Goal: Task Accomplishment & Management: Manage account settings

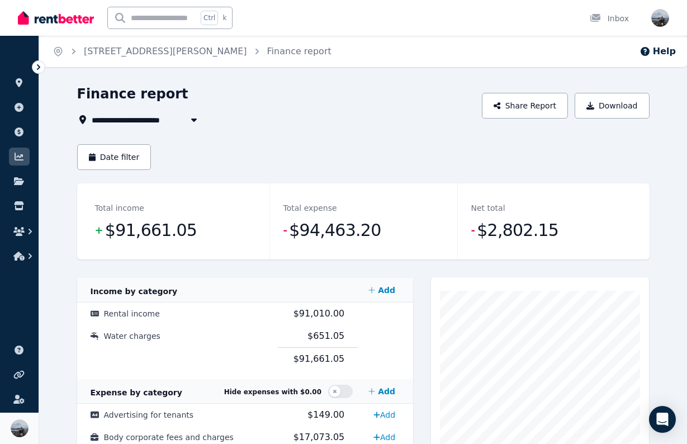
click at [18, 424] on img at bounding box center [20, 428] width 18 height 18
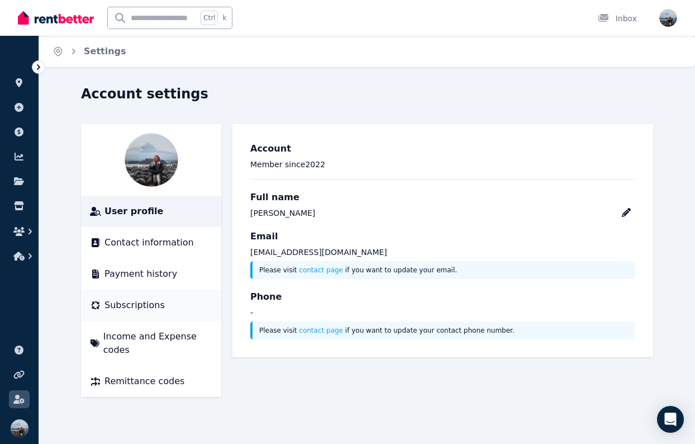
click at [146, 302] on span "Subscriptions" at bounding box center [134, 304] width 60 height 13
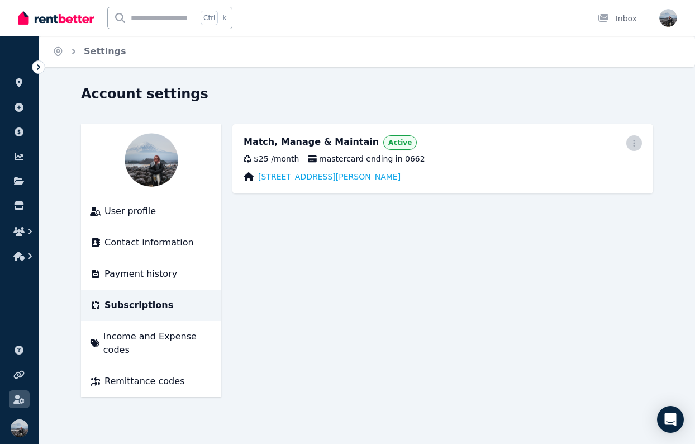
click at [635, 145] on icon "button" at bounding box center [634, 143] width 9 height 8
click at [566, 202] on span "Cancel plan" at bounding box center [584, 208] width 98 height 13
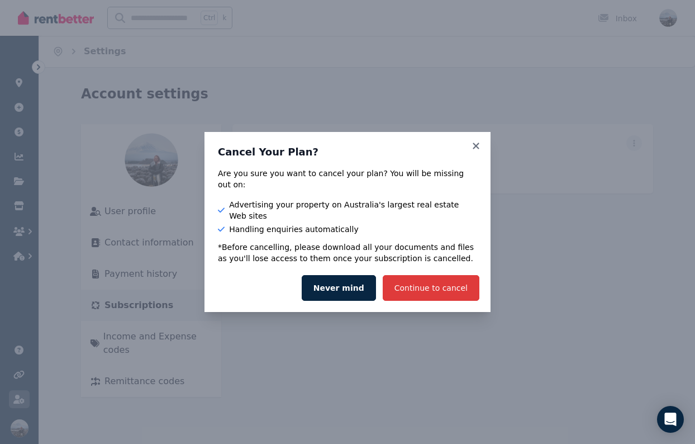
click at [455, 275] on button "Continue to cancel" at bounding box center [431, 288] width 97 height 26
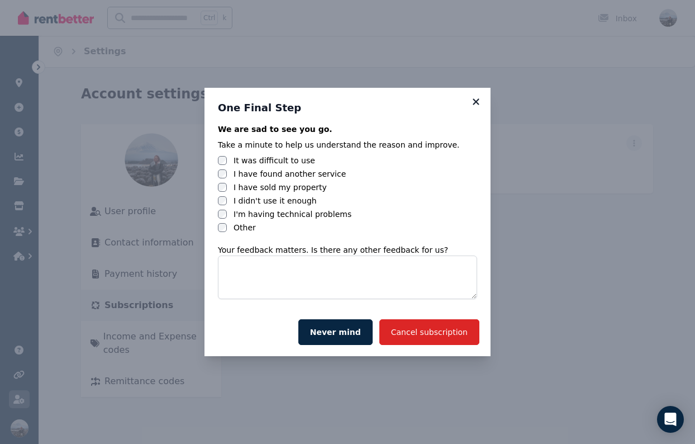
click at [475, 102] on icon at bounding box center [476, 101] width 6 height 6
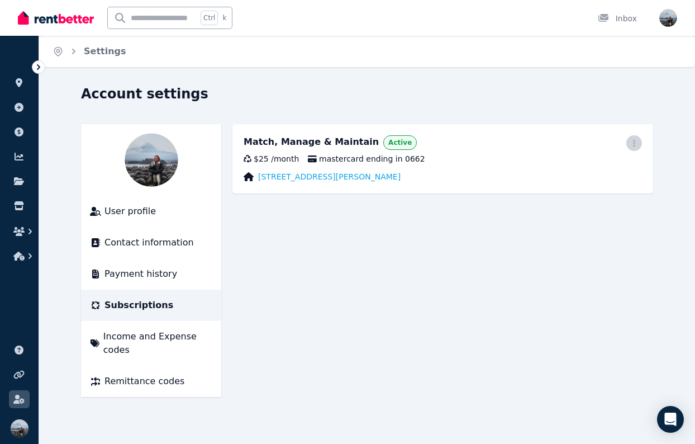
click at [633, 142] on icon "button" at bounding box center [634, 143] width 9 height 8
click at [574, 202] on span "Cancel plan" at bounding box center [584, 208] width 98 height 13
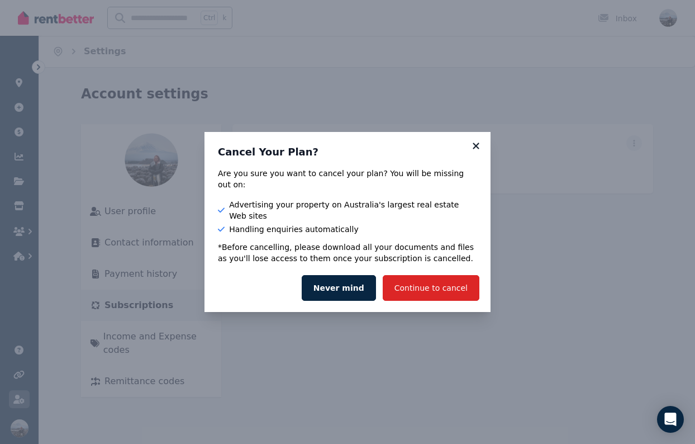
click at [477, 149] on icon at bounding box center [476, 145] width 6 height 6
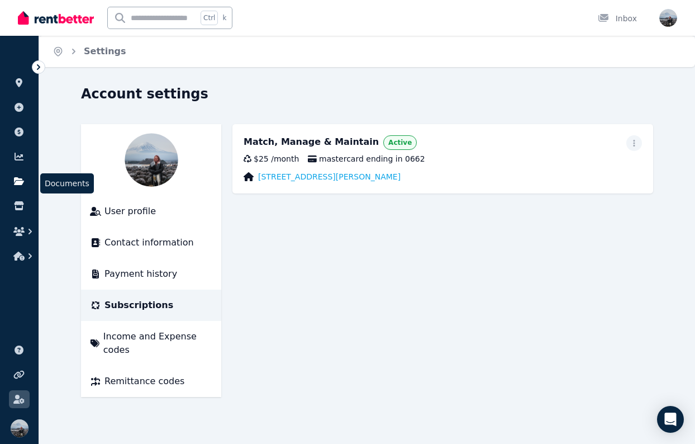
click at [22, 183] on icon at bounding box center [19, 181] width 10 height 8
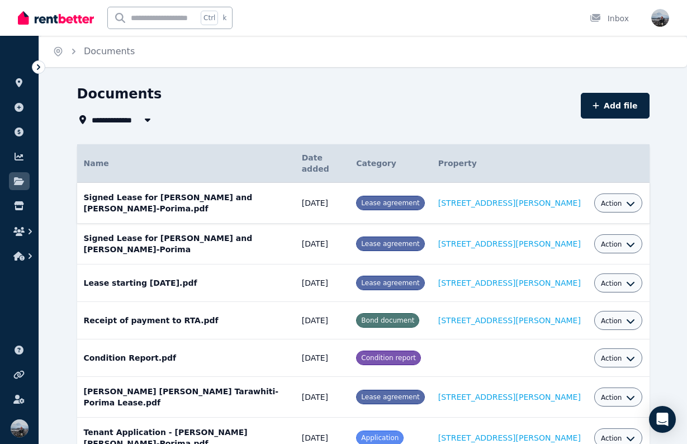
click at [626, 199] on icon "button" at bounding box center [630, 203] width 9 height 9
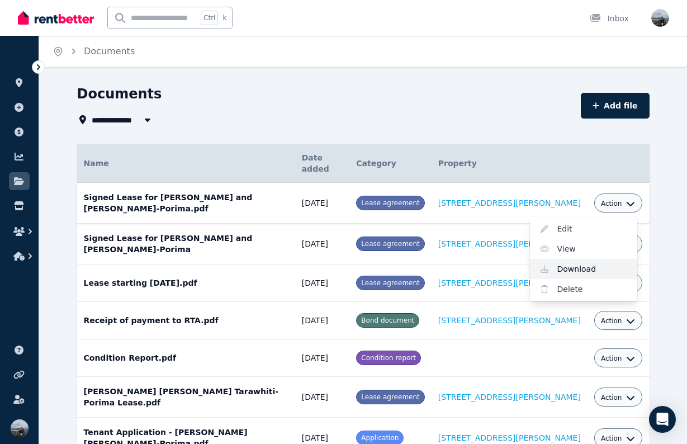
click at [576, 259] on link "Download" at bounding box center [583, 269] width 107 height 20
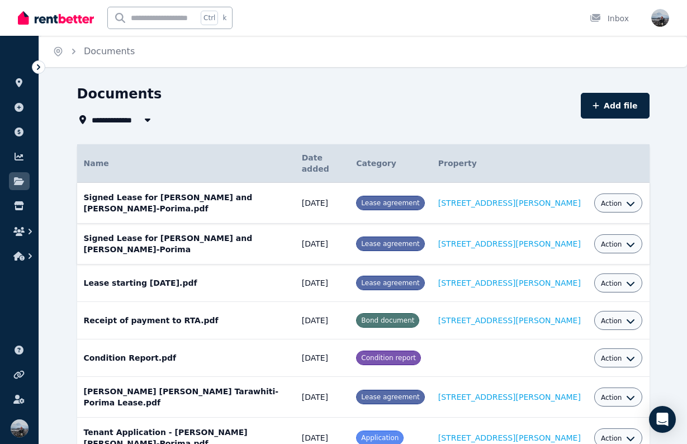
click at [621, 240] on button "Action" at bounding box center [618, 244] width 35 height 9
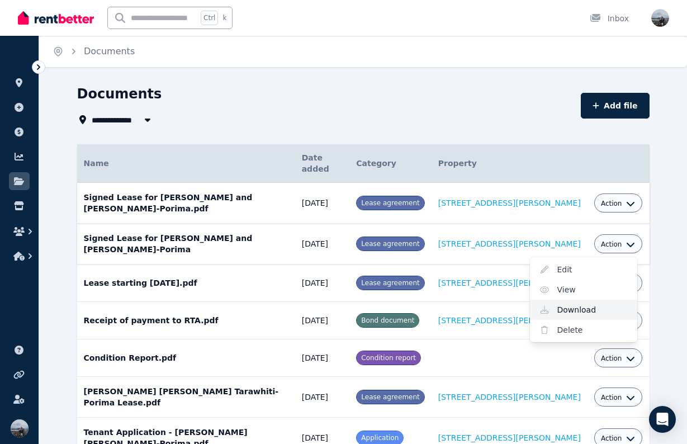
click at [598, 299] on link "Download" at bounding box center [583, 309] width 107 height 20
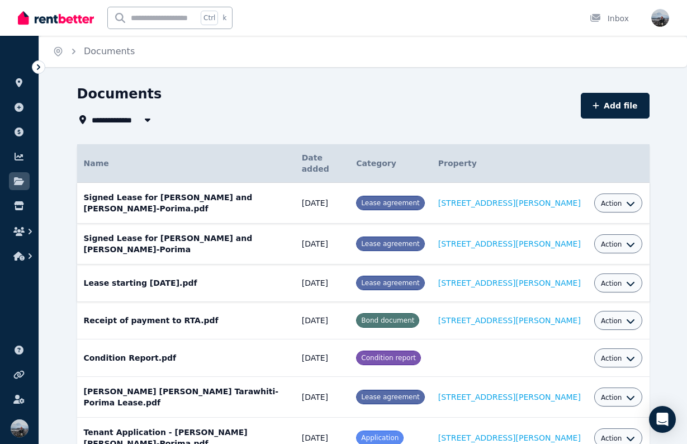
click at [629, 279] on icon "button" at bounding box center [630, 283] width 9 height 9
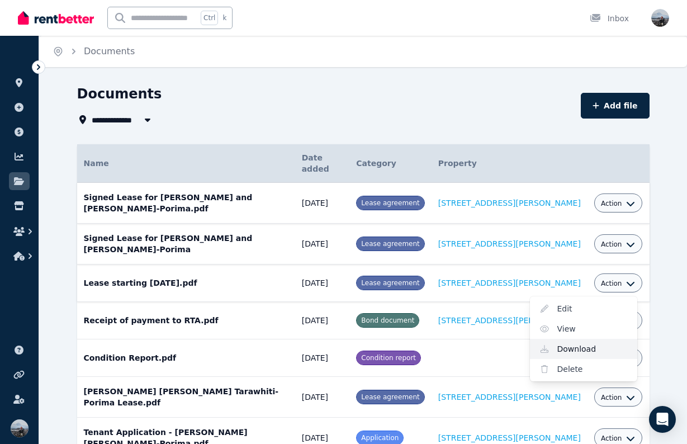
click at [589, 339] on link "Download" at bounding box center [583, 349] width 107 height 20
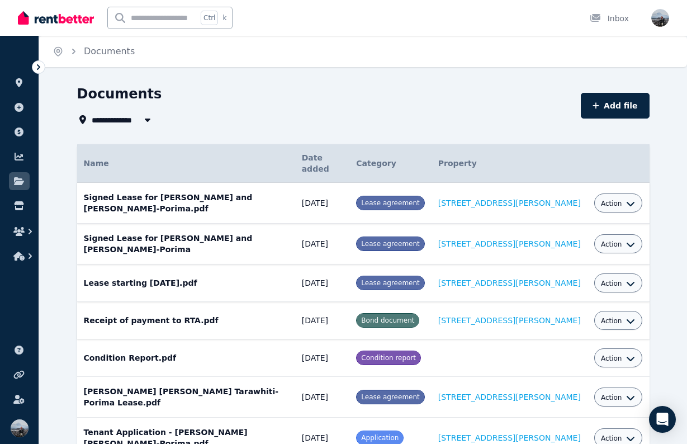
click at [621, 316] on button "Action" at bounding box center [618, 320] width 35 height 9
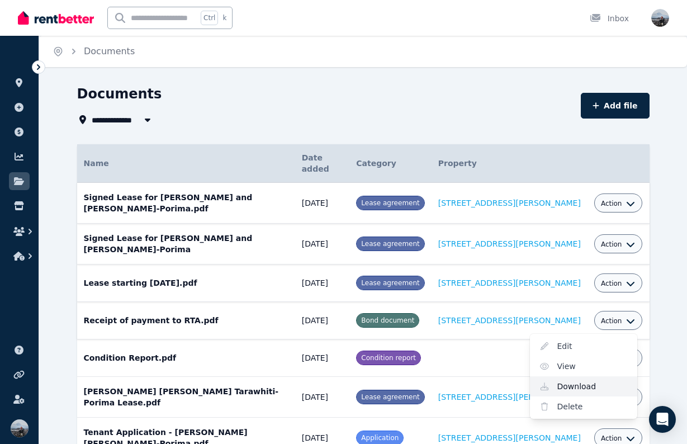
click at [583, 376] on link "Download" at bounding box center [583, 386] width 107 height 20
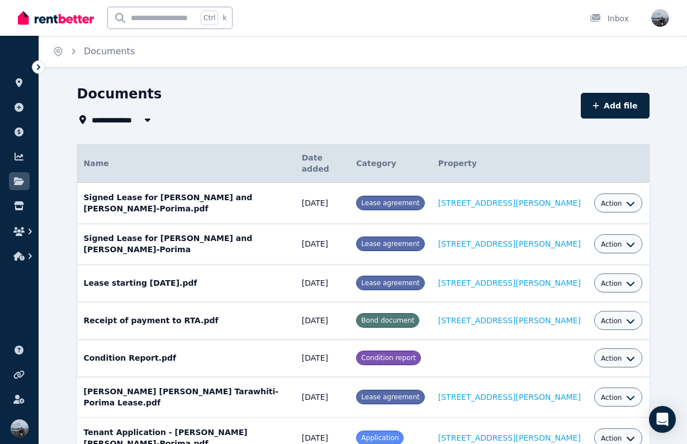
click at [627, 354] on icon "button" at bounding box center [630, 358] width 9 height 9
click at [585, 413] on link "Download" at bounding box center [583, 423] width 107 height 20
click at [638, 387] on div "Action" at bounding box center [618, 396] width 49 height 19
click at [629, 393] on icon "button" at bounding box center [630, 397] width 9 height 9
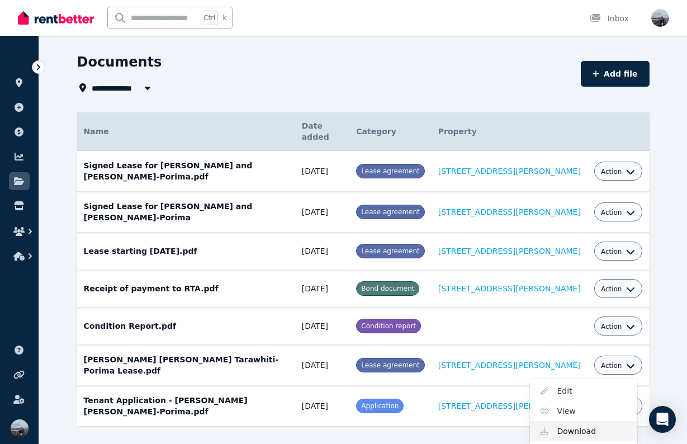
click at [581, 421] on link "Download" at bounding box center [583, 431] width 107 height 20
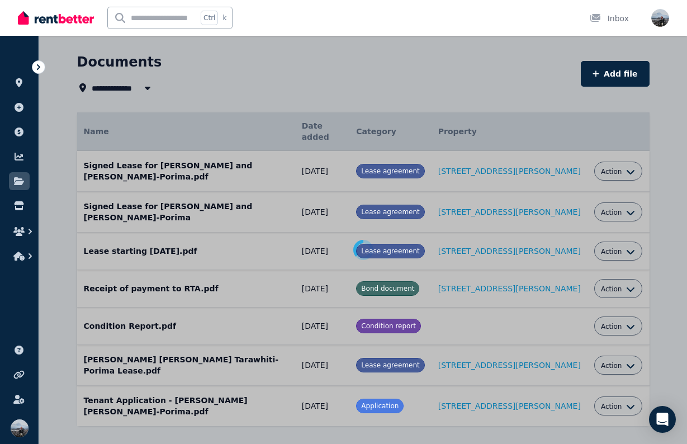
scroll to position [30, 0]
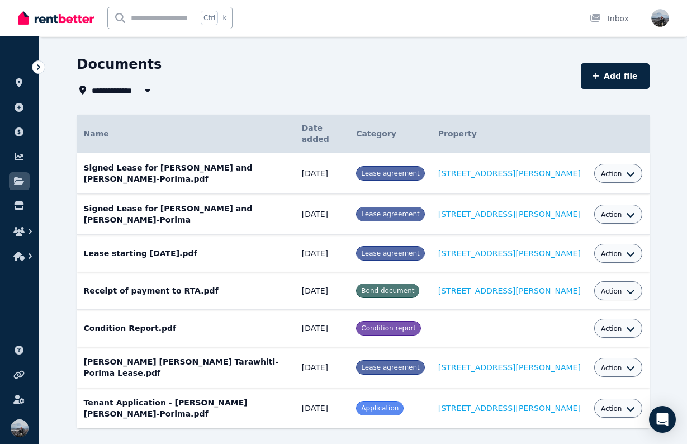
click at [630, 404] on icon "button" at bounding box center [630, 408] width 9 height 9
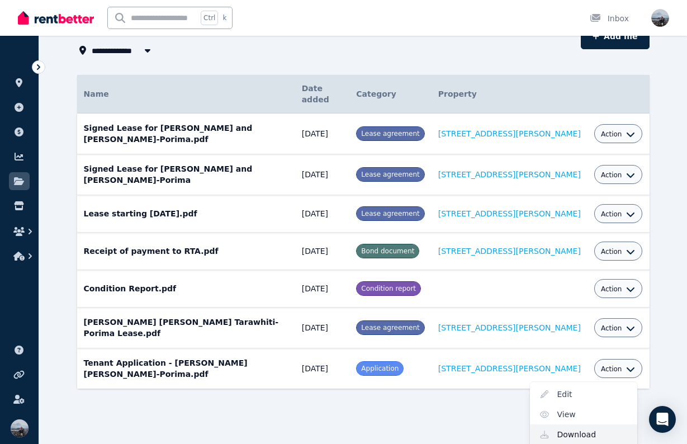
click at [577, 424] on link "Download" at bounding box center [583, 434] width 107 height 20
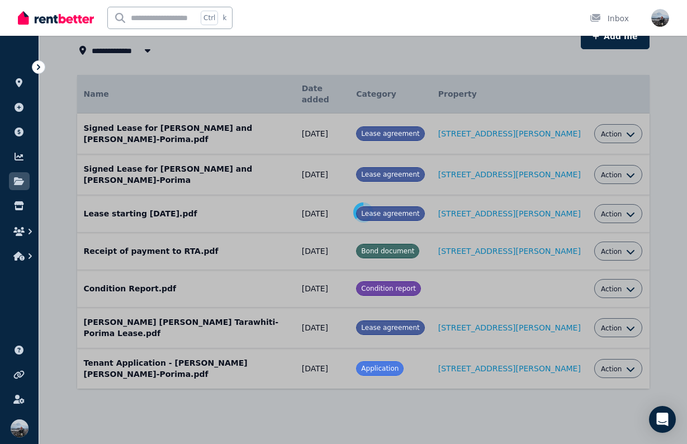
scroll to position [30, 0]
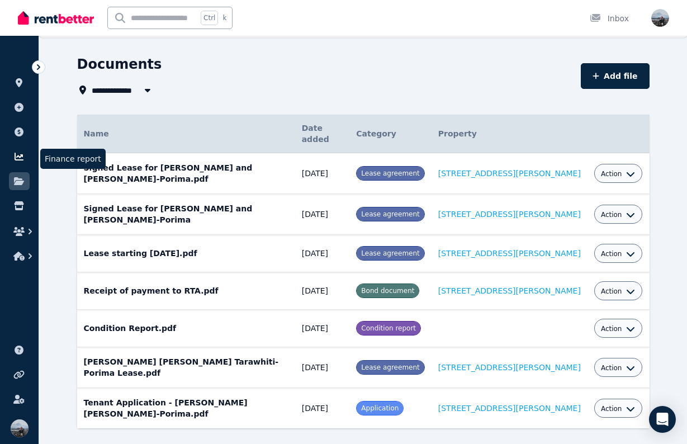
click at [17, 161] on link at bounding box center [19, 157] width 21 height 18
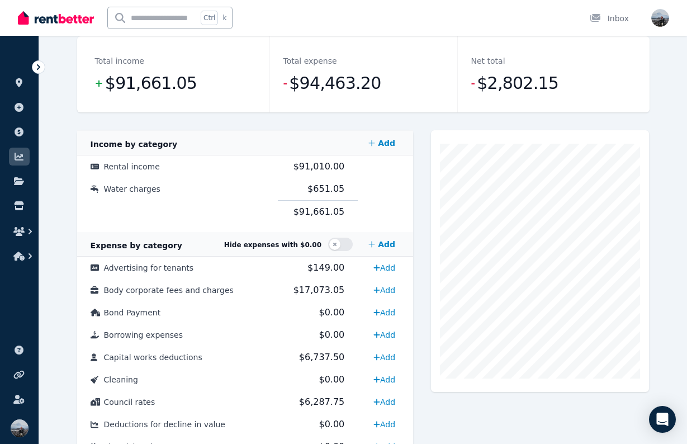
scroll to position [150, 0]
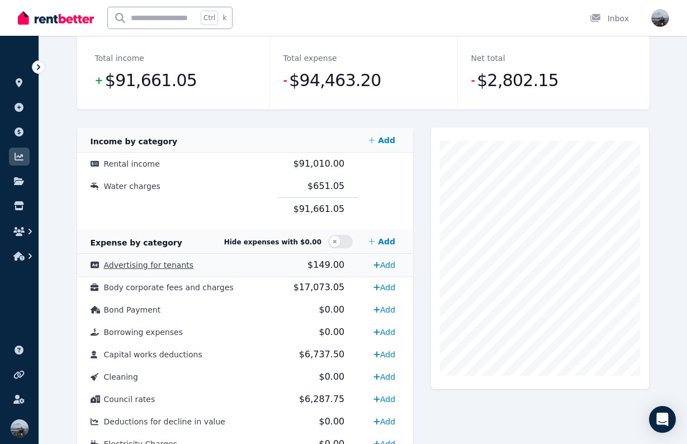
click at [180, 266] on span "Advertising for tenants" at bounding box center [149, 264] width 90 height 9
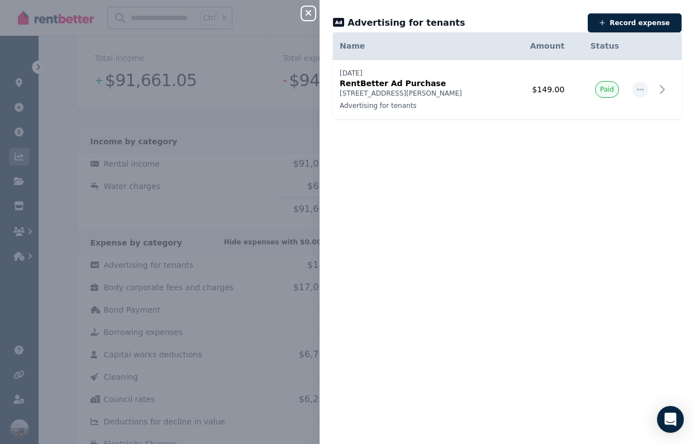
click at [313, 15] on icon "button" at bounding box center [308, 12] width 13 height 9
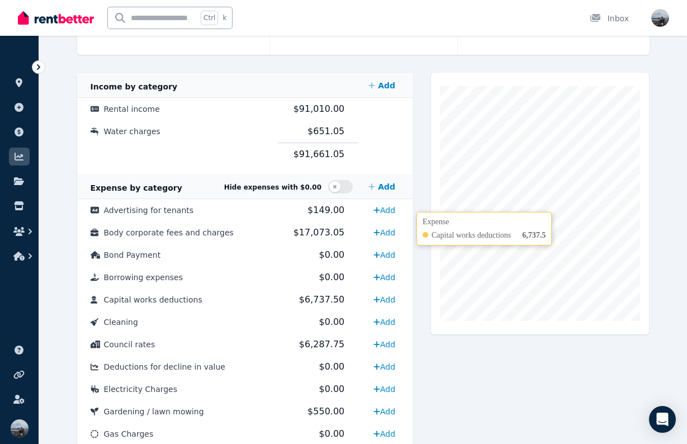
scroll to position [0, 0]
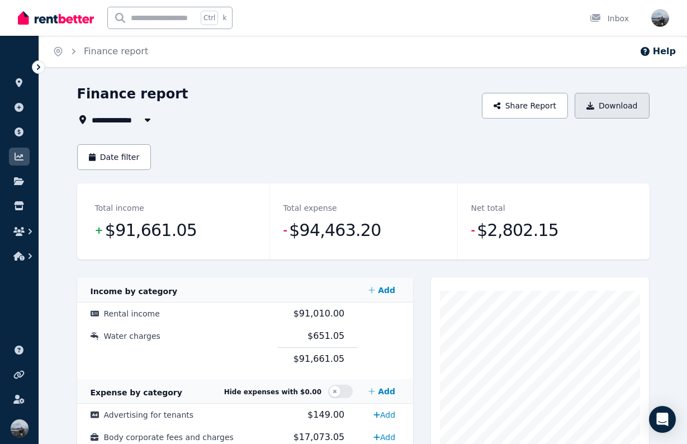
click at [631, 96] on button "Download" at bounding box center [611, 106] width 75 height 26
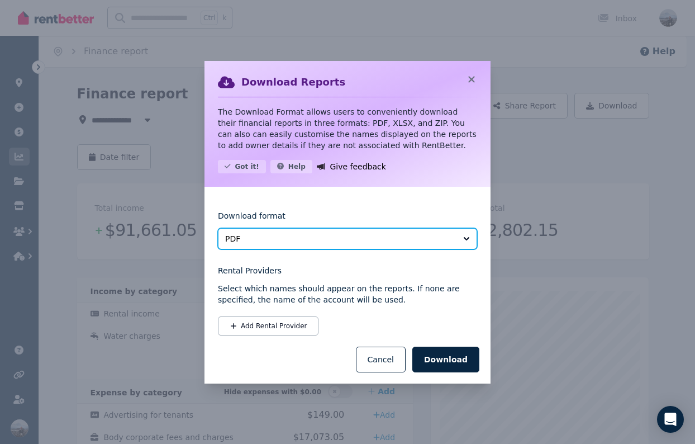
click at [317, 231] on button "PDF" at bounding box center [347, 238] width 259 height 21
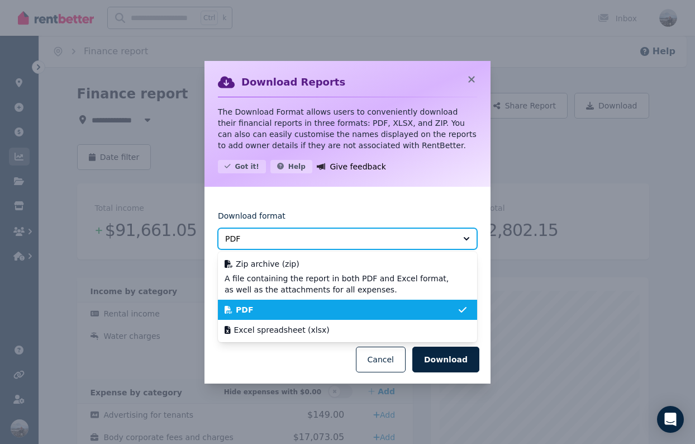
click at [317, 231] on button "PDF" at bounding box center [347, 238] width 259 height 21
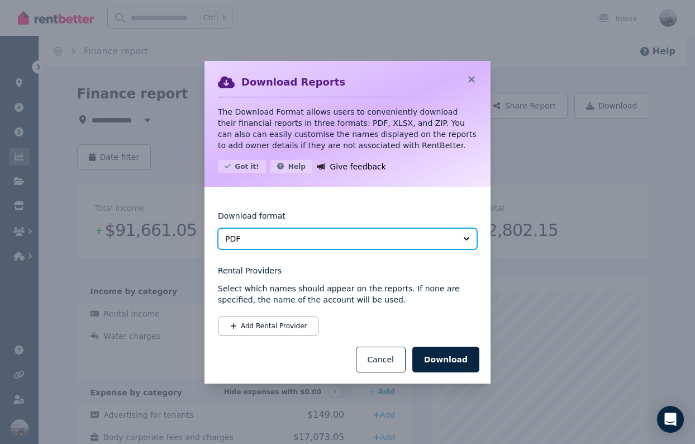
click at [317, 231] on button "PDF" at bounding box center [347, 238] width 259 height 21
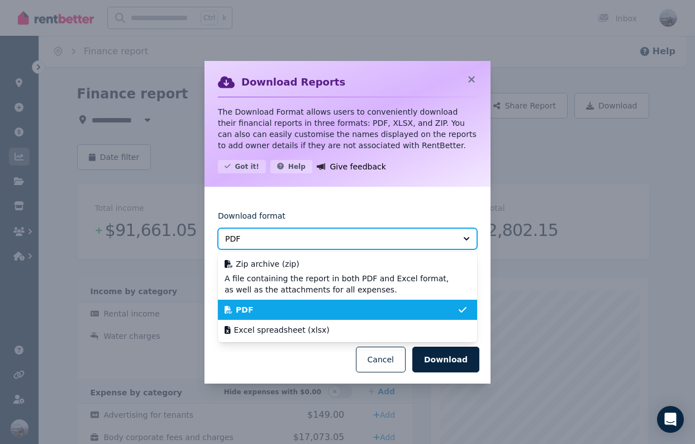
click at [317, 231] on button "PDF" at bounding box center [347, 238] width 259 height 21
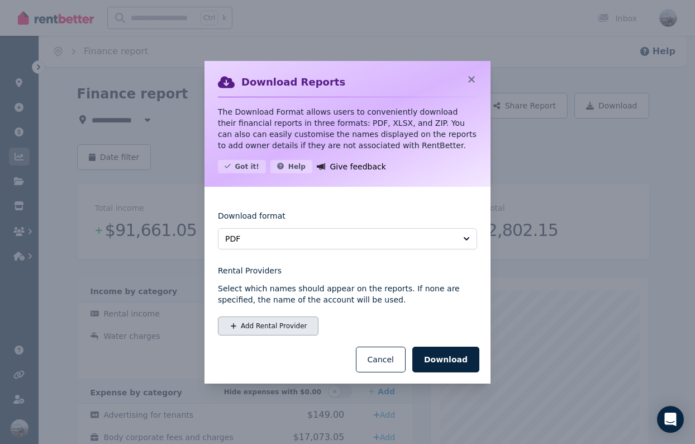
click at [301, 320] on button "Add Rental Provider" at bounding box center [268, 325] width 101 height 19
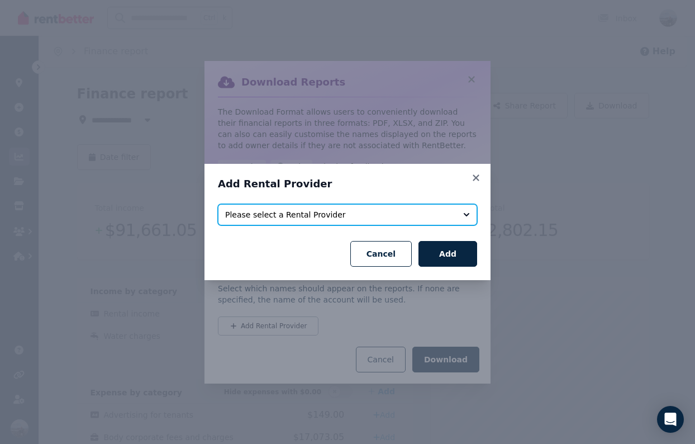
click at [459, 211] on button "Please select a Rental Provider" at bounding box center [347, 214] width 259 height 21
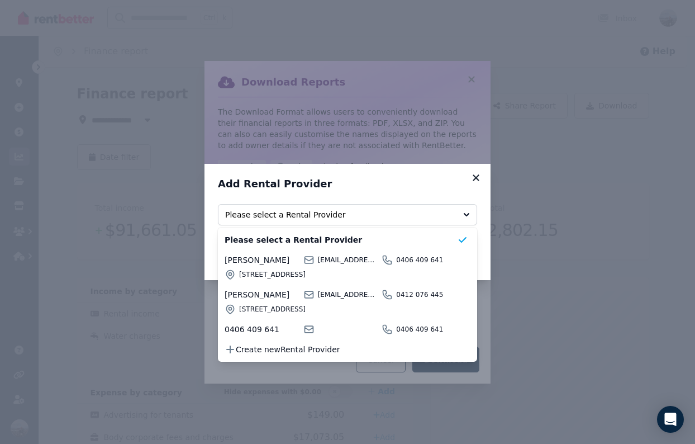
click at [474, 173] on icon at bounding box center [475, 178] width 11 height 10
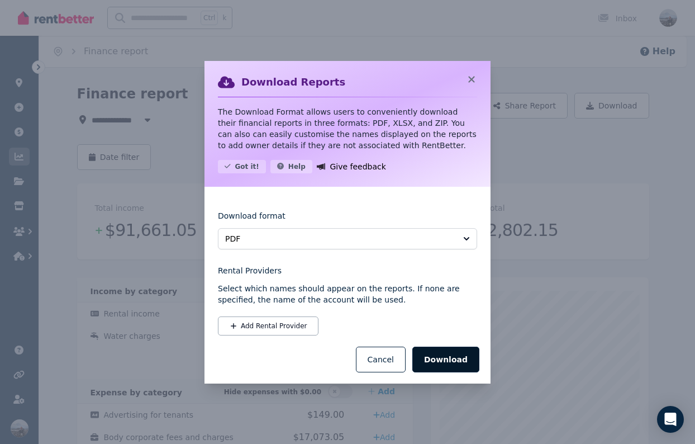
click at [441, 358] on button "Download" at bounding box center [445, 359] width 67 height 26
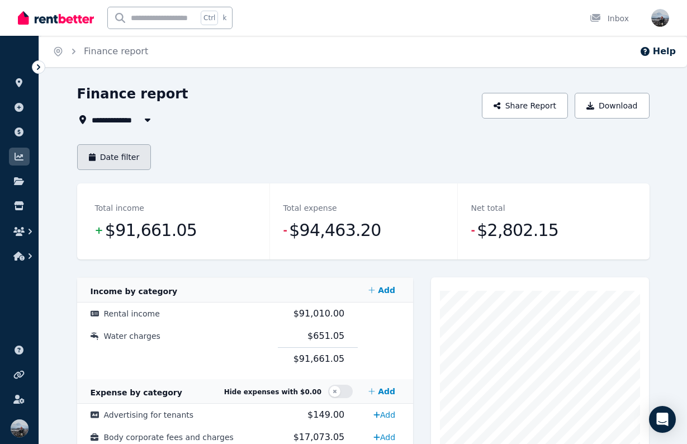
click at [92, 156] on icon "button" at bounding box center [92, 157] width 7 height 8
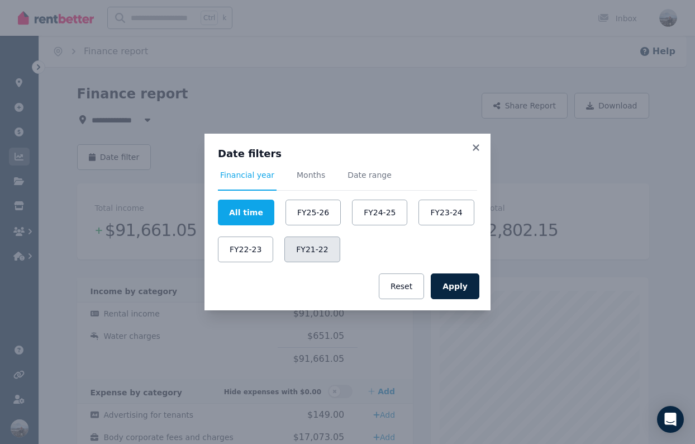
click at [306, 245] on button "FY21-22" at bounding box center [311, 249] width 55 height 26
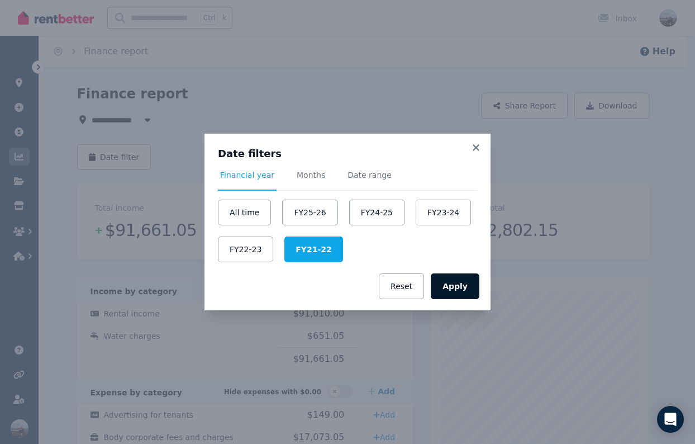
click at [446, 290] on button "Apply" at bounding box center [455, 286] width 49 height 26
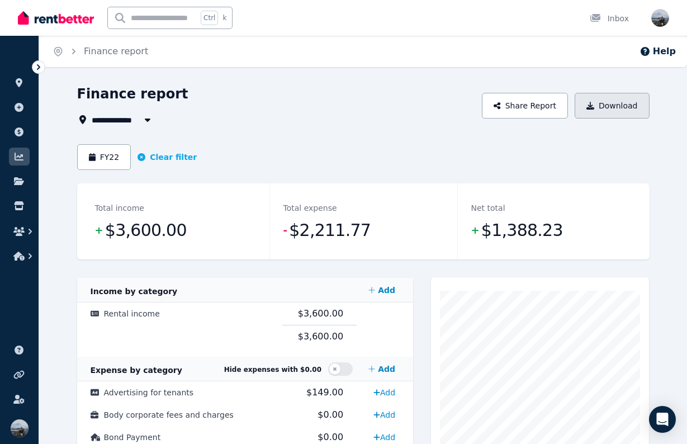
click at [622, 110] on button "Download" at bounding box center [611, 106] width 75 height 26
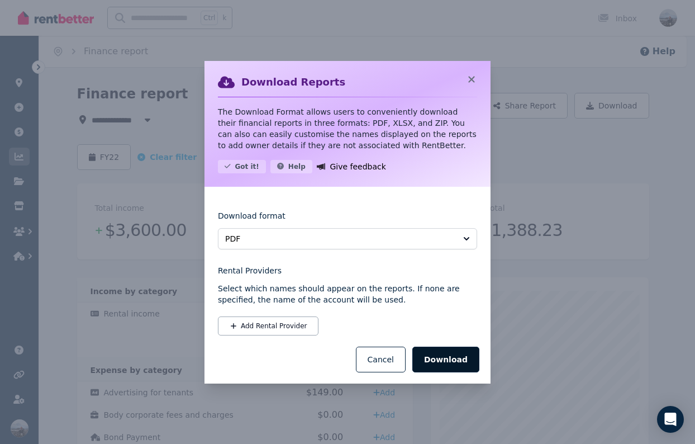
click at [445, 360] on button "Download" at bounding box center [445, 359] width 67 height 26
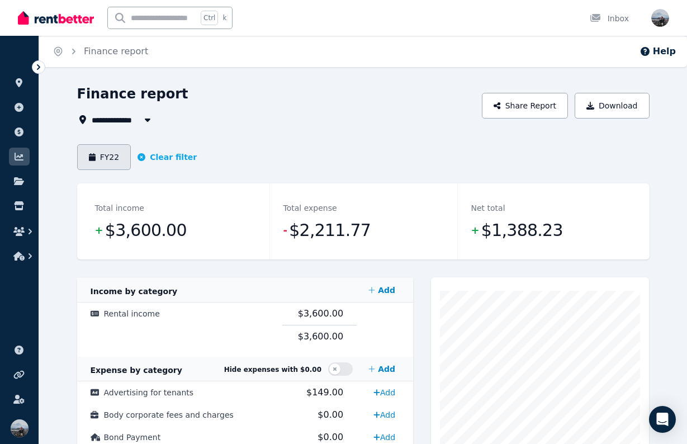
click at [100, 167] on button "FY22" at bounding box center [104, 157] width 54 height 26
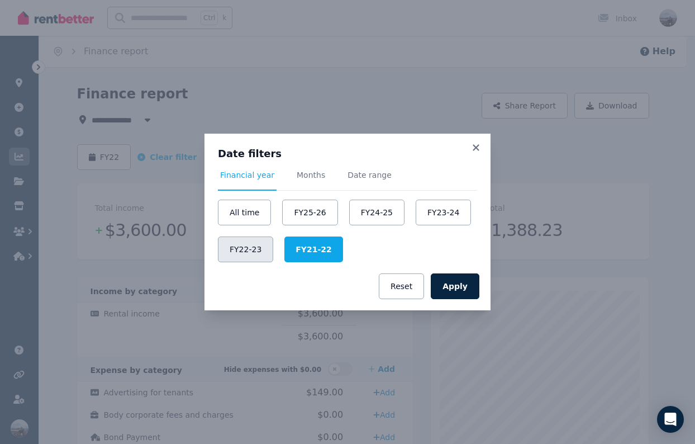
click at [240, 250] on button "FY22-23" at bounding box center [245, 249] width 55 height 26
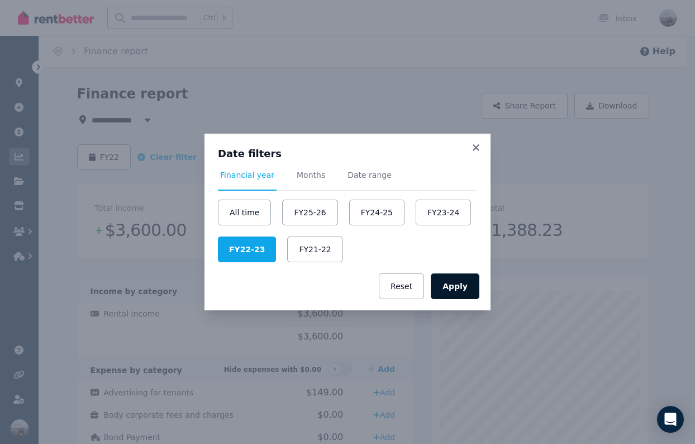
click at [451, 280] on button "Apply" at bounding box center [455, 286] width 49 height 26
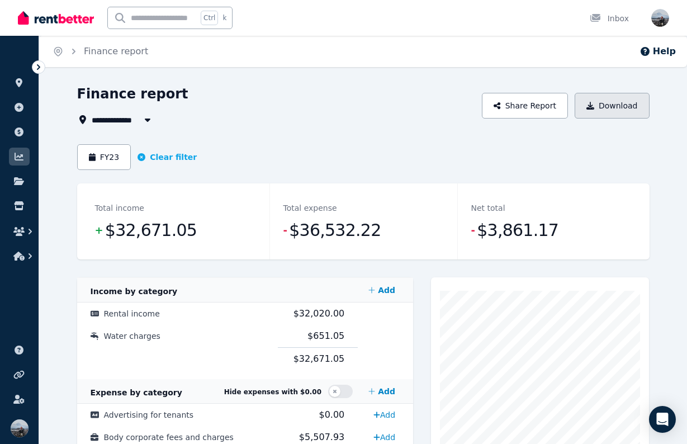
click at [622, 112] on button "Download" at bounding box center [611, 106] width 75 height 26
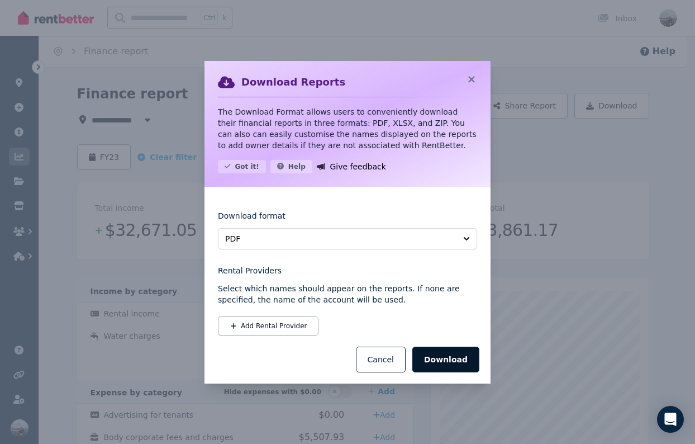
click at [432, 353] on button "Download" at bounding box center [445, 359] width 67 height 26
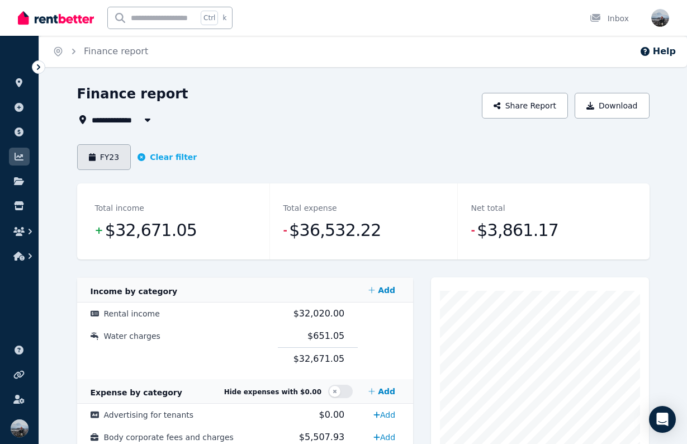
click at [102, 155] on button "FY23" at bounding box center [104, 157] width 54 height 26
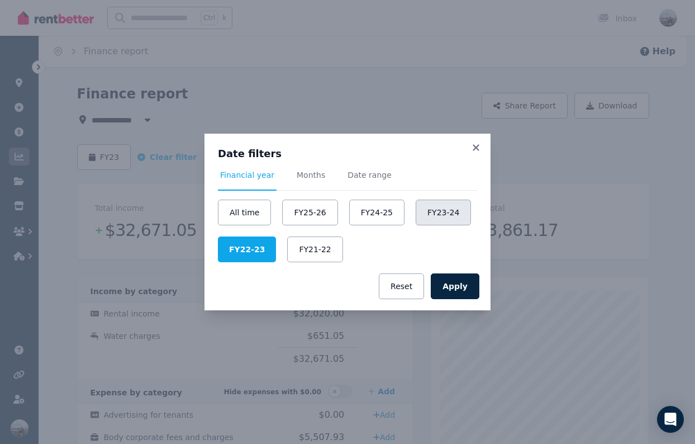
click at [440, 204] on button "FY23-24" at bounding box center [443, 212] width 55 height 26
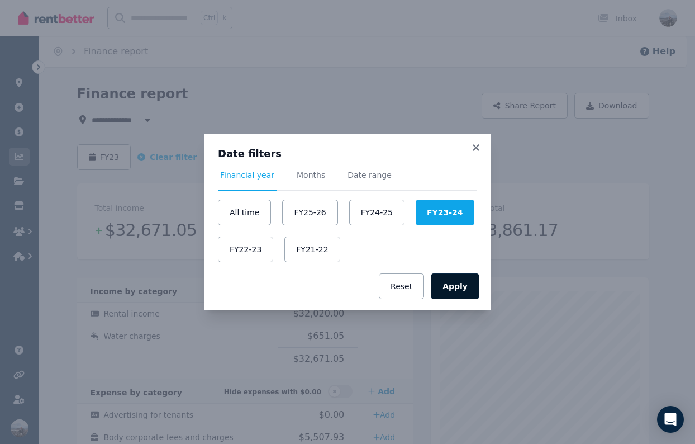
click at [459, 288] on button "Apply" at bounding box center [455, 286] width 49 height 26
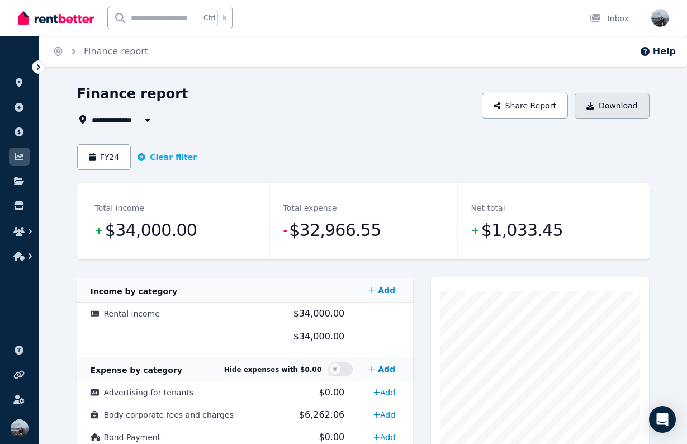
click at [618, 114] on button "Download" at bounding box center [611, 106] width 75 height 26
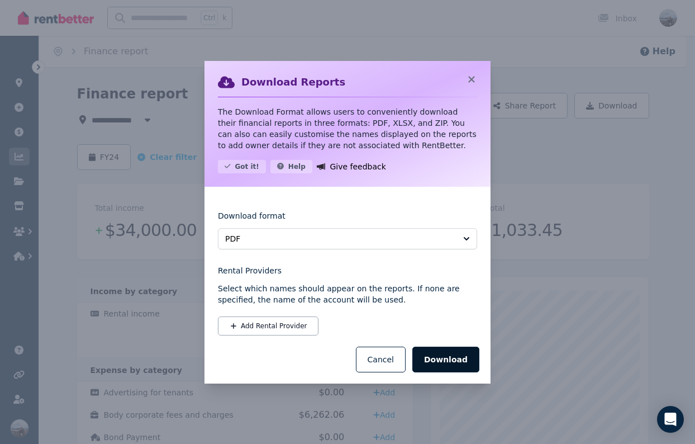
click at [449, 350] on button "Download" at bounding box center [445, 359] width 67 height 26
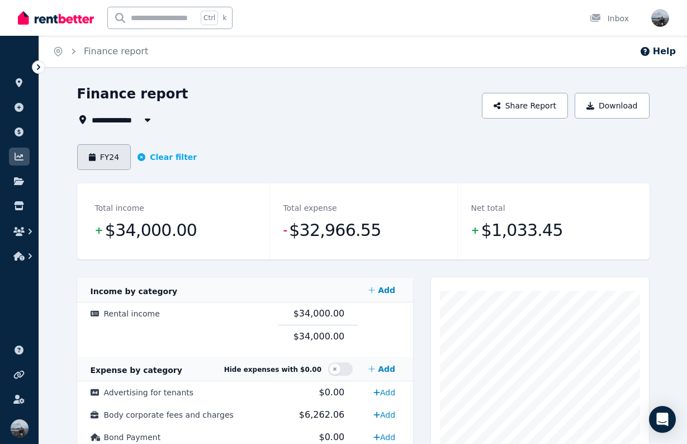
click at [96, 159] on button "FY24" at bounding box center [104, 157] width 54 height 26
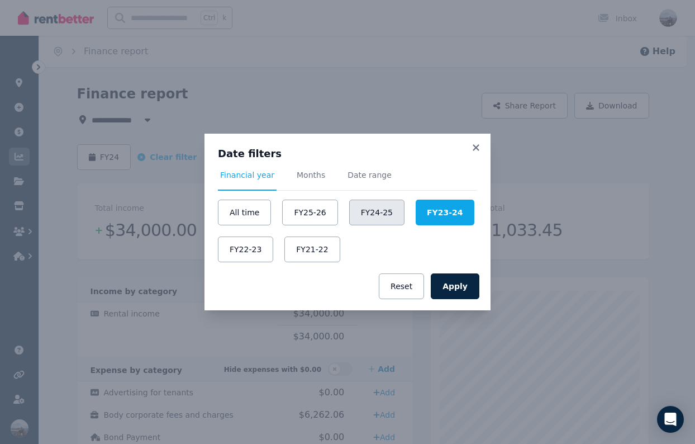
click at [379, 217] on button "FY24-25" at bounding box center [376, 212] width 55 height 26
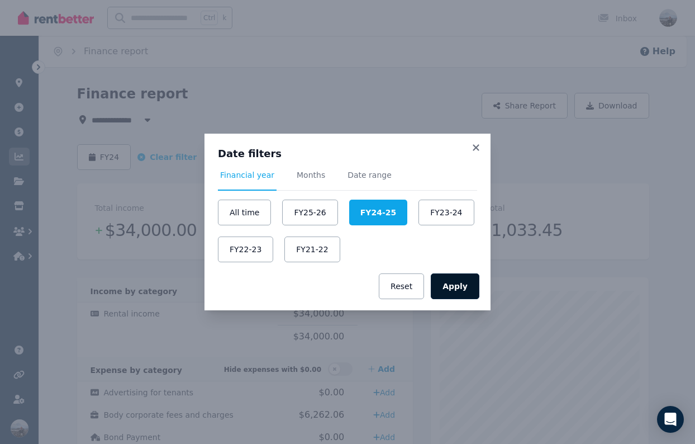
click at [449, 287] on button "Apply" at bounding box center [455, 286] width 49 height 26
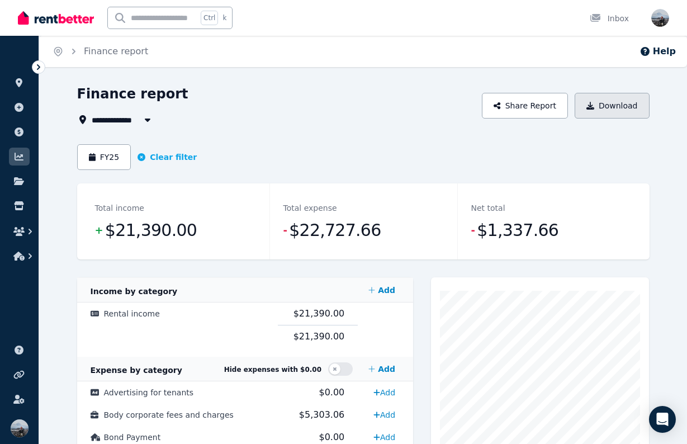
click at [620, 105] on button "Download" at bounding box center [611, 106] width 75 height 26
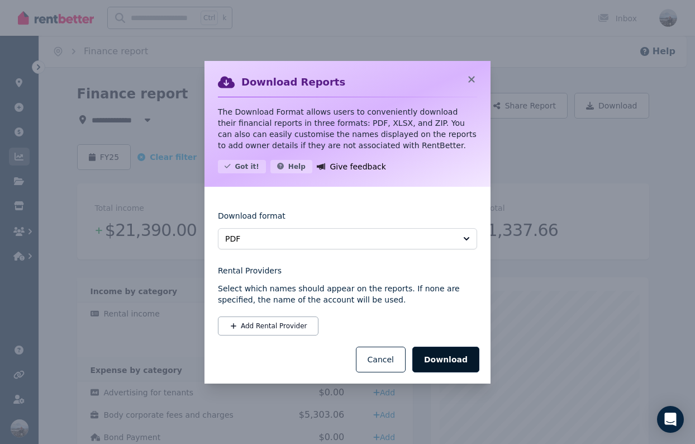
click at [467, 354] on button "Download" at bounding box center [445, 359] width 67 height 26
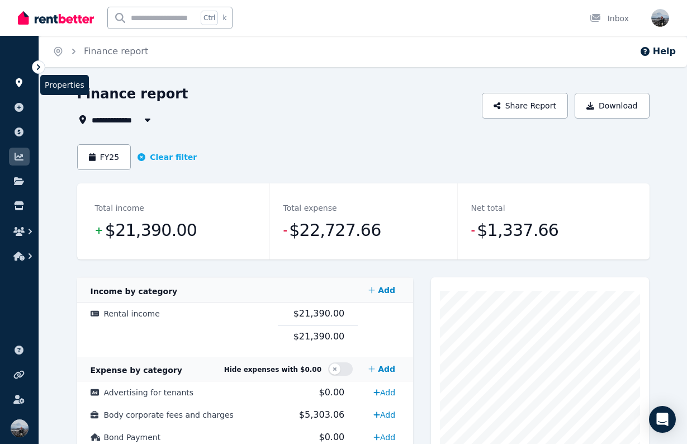
click at [17, 79] on icon at bounding box center [18, 82] width 11 height 9
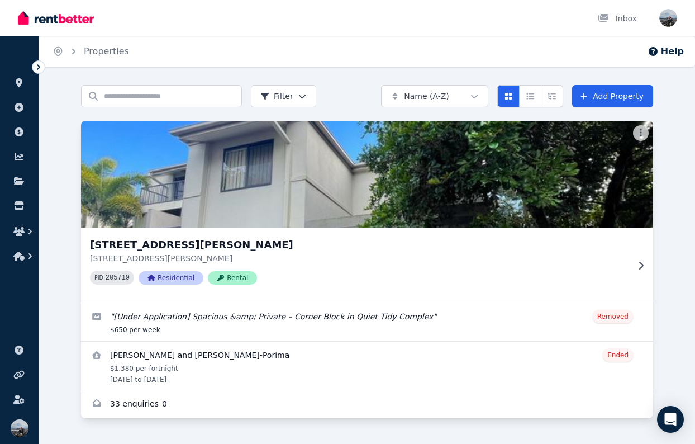
click at [226, 245] on h3 "[STREET_ADDRESS][PERSON_NAME]" at bounding box center [359, 245] width 539 height 16
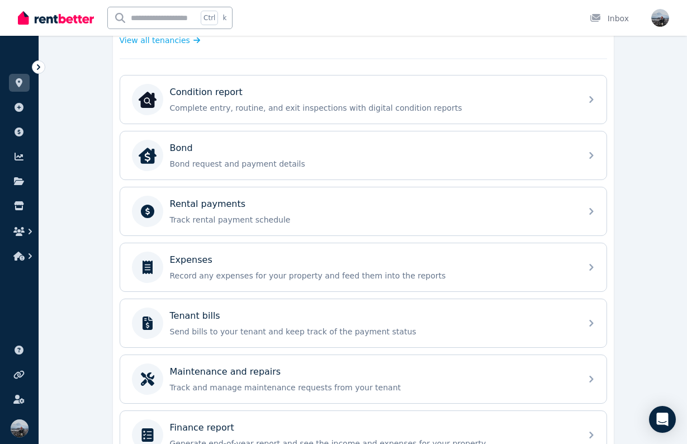
scroll to position [392, 0]
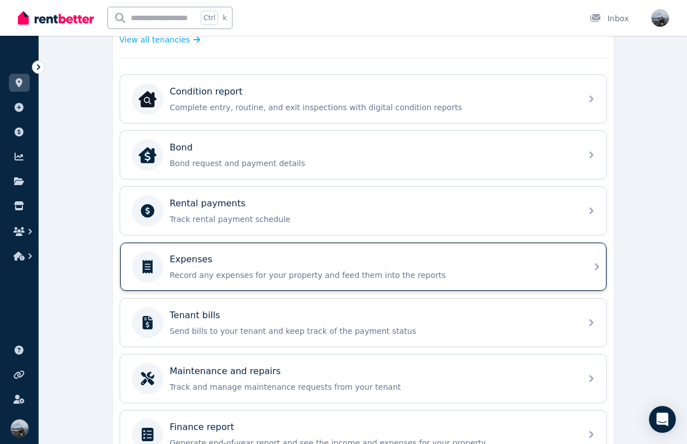
click at [349, 287] on div "Expenses Record any expenses for your property and feed them into the reports" at bounding box center [363, 266] width 486 height 48
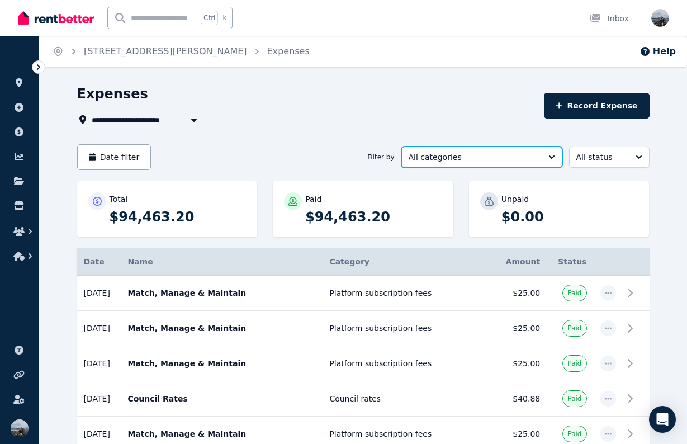
click at [433, 159] on span "All categories" at bounding box center [473, 156] width 131 height 11
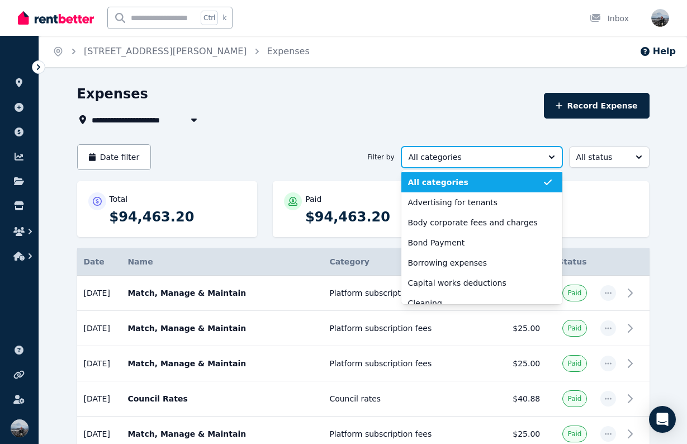
click at [433, 159] on span "All categories" at bounding box center [473, 156] width 131 height 11
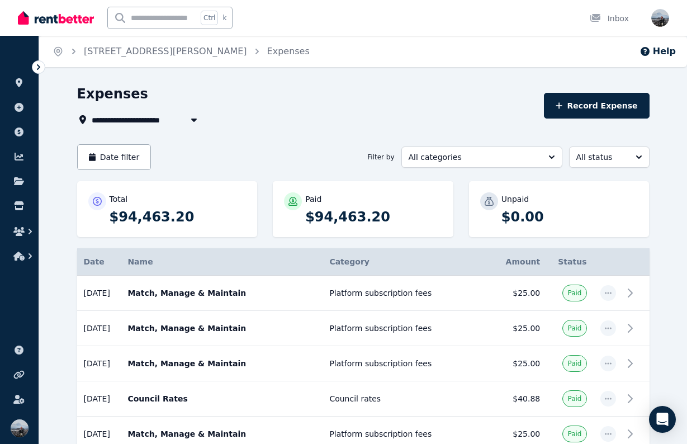
click at [98, 145] on button "Date filter" at bounding box center [114, 157] width 74 height 26
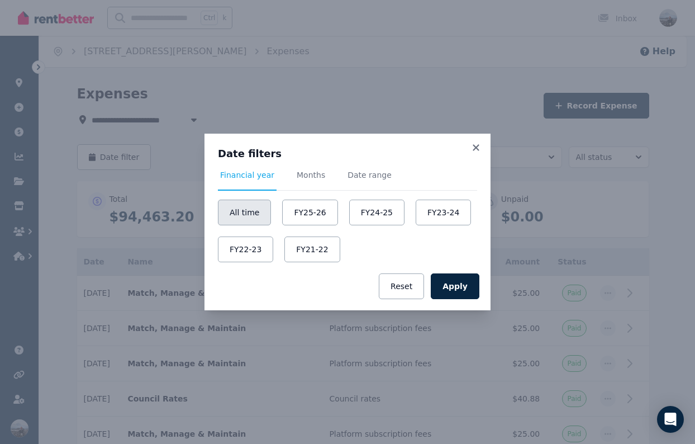
click at [244, 208] on button "All time" at bounding box center [244, 212] width 53 height 26
click at [442, 293] on button "Apply" at bounding box center [455, 286] width 49 height 26
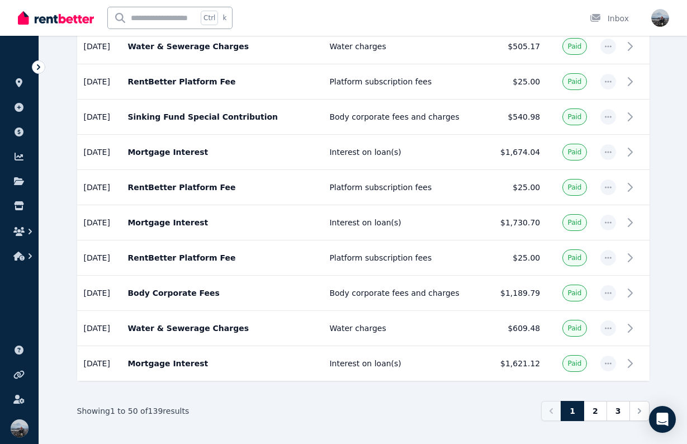
scroll to position [1672, 0]
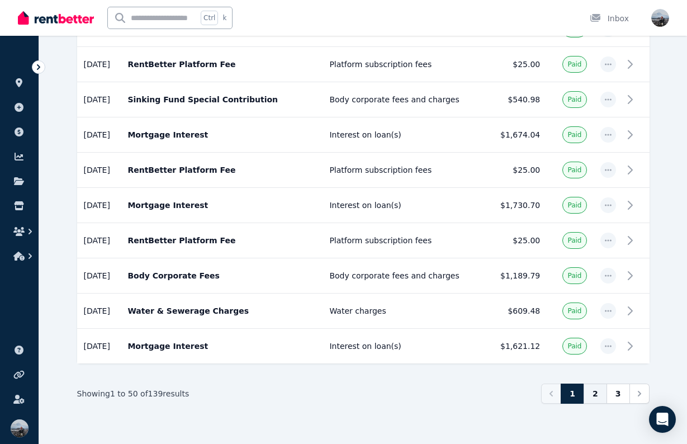
click at [601, 395] on link "2" at bounding box center [594, 393] width 23 height 20
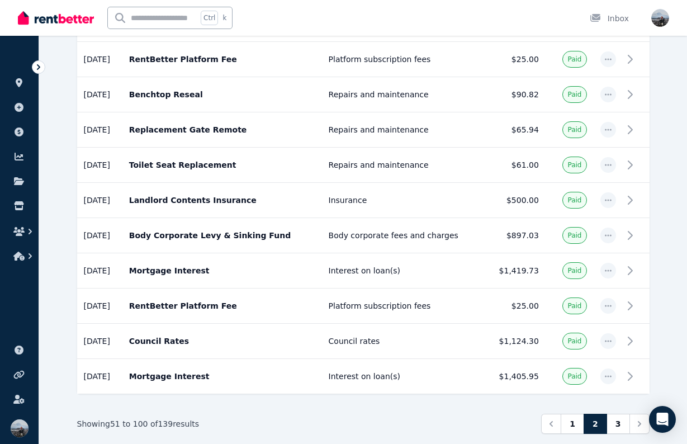
scroll to position [1672, 0]
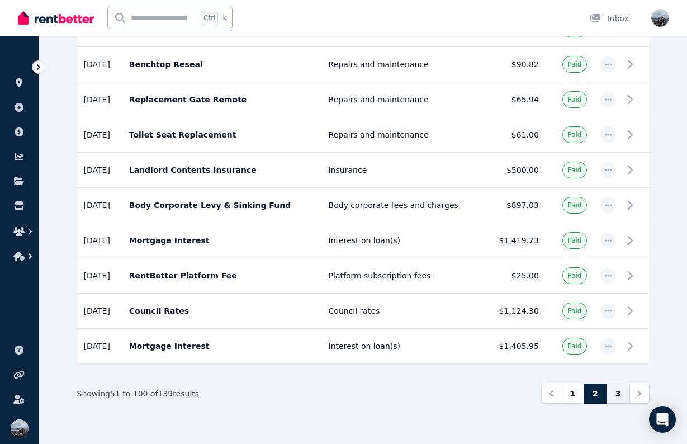
click at [619, 393] on link "3" at bounding box center [617, 393] width 23 height 20
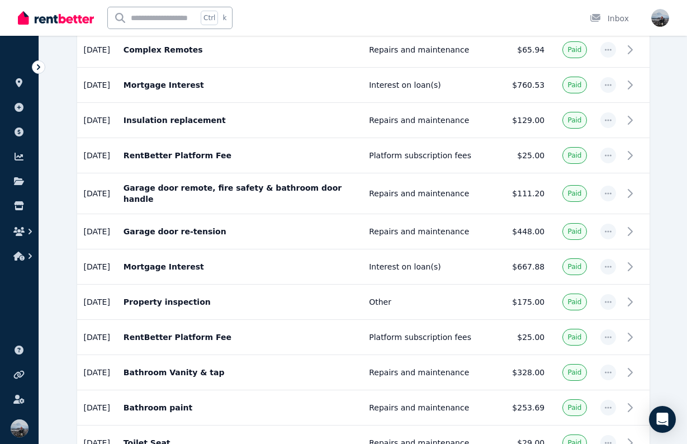
scroll to position [1285, 0]
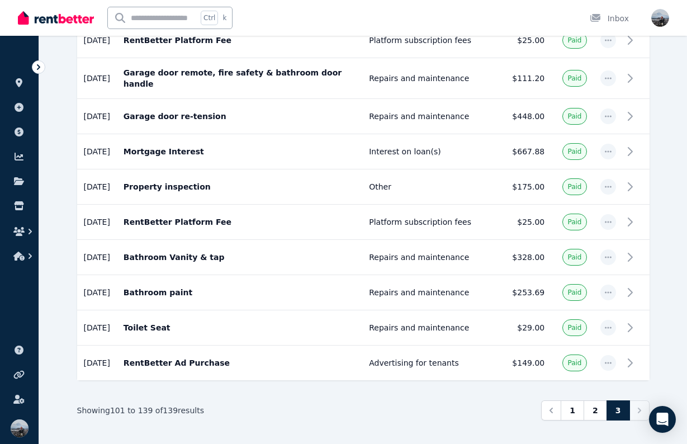
click at [634, 400] on nav "Previous 1 2 3 Next" at bounding box center [595, 410] width 108 height 20
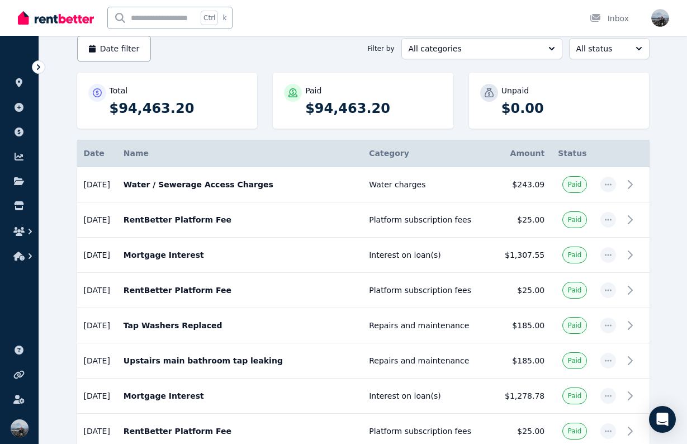
scroll to position [0, 0]
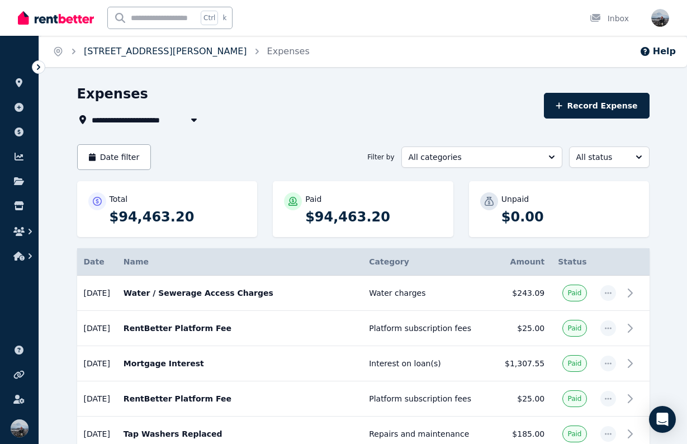
click at [153, 49] on link "[STREET_ADDRESS][PERSON_NAME]" at bounding box center [165, 51] width 163 height 11
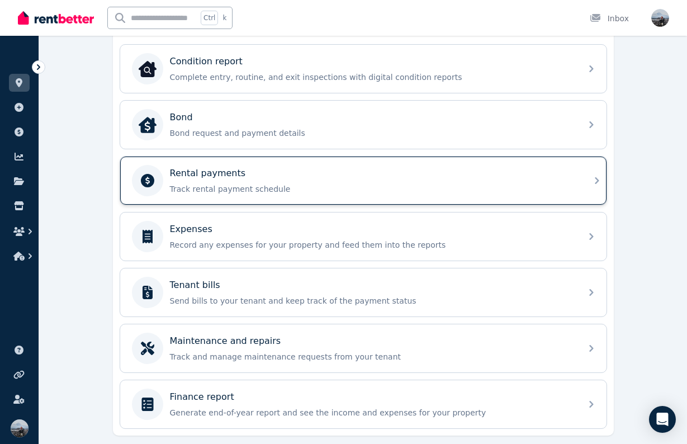
scroll to position [424, 0]
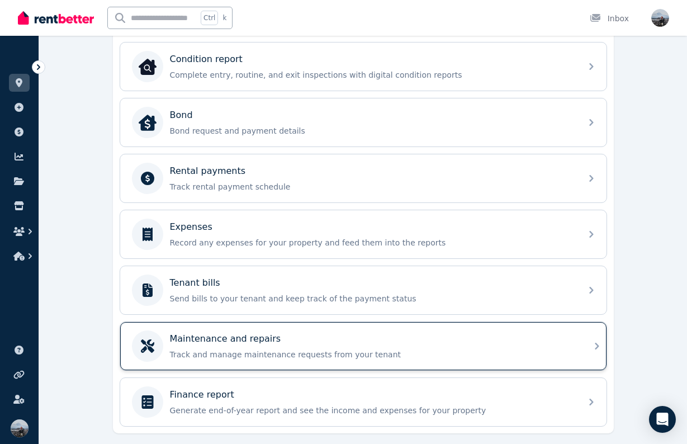
click at [515, 339] on div "Maintenance and repairs" at bounding box center [372, 338] width 405 height 13
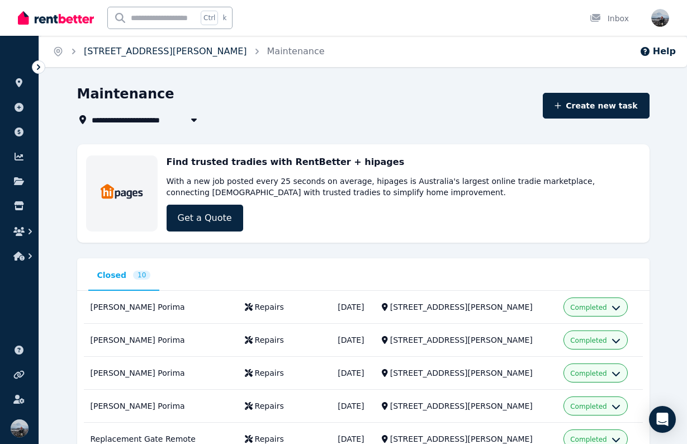
click at [141, 52] on link "[STREET_ADDRESS][PERSON_NAME]" at bounding box center [165, 51] width 163 height 11
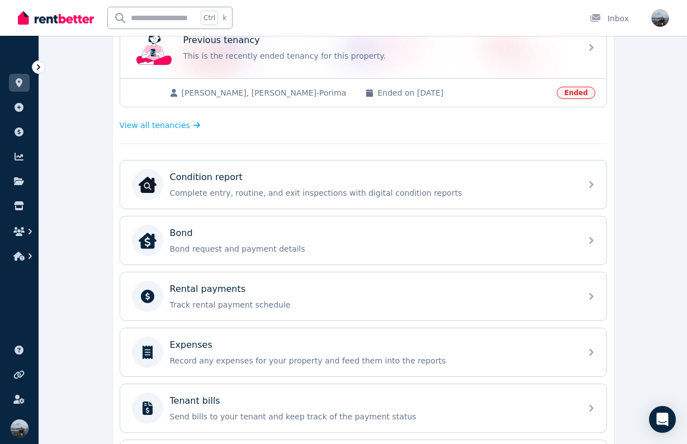
scroll to position [307, 0]
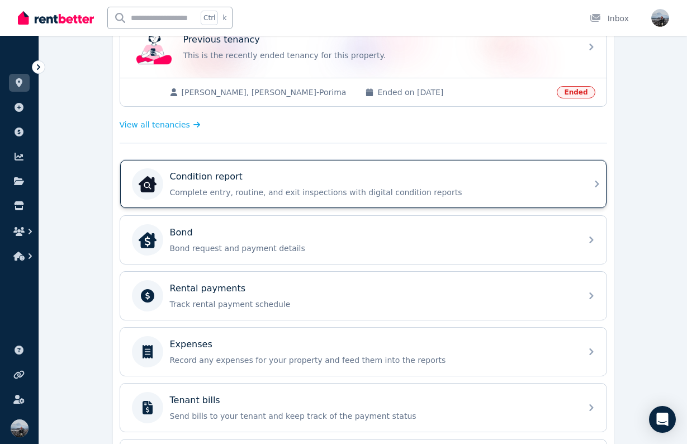
click at [354, 184] on div "Condition report Complete entry, routine, and exit inspections with digital con…" at bounding box center [372, 184] width 405 height 28
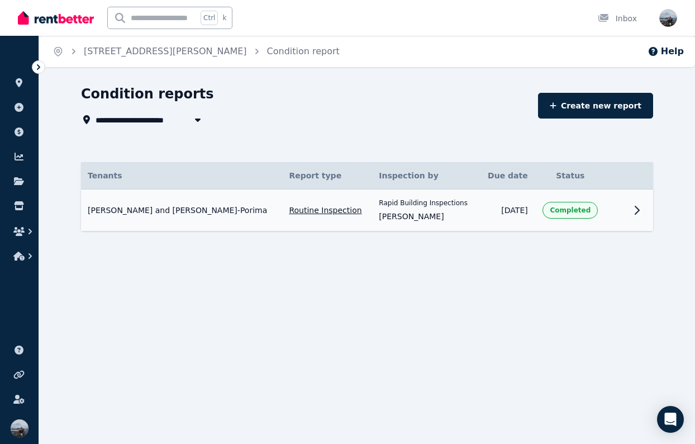
click at [638, 210] on icon at bounding box center [636, 209] width 13 height 13
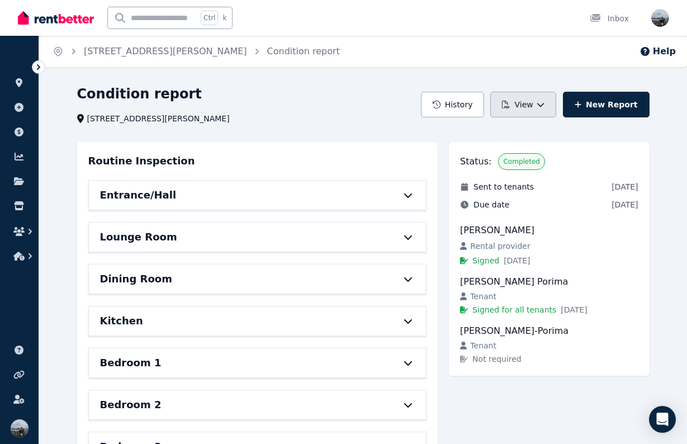
click at [544, 101] on icon "button" at bounding box center [540, 105] width 8 height 8
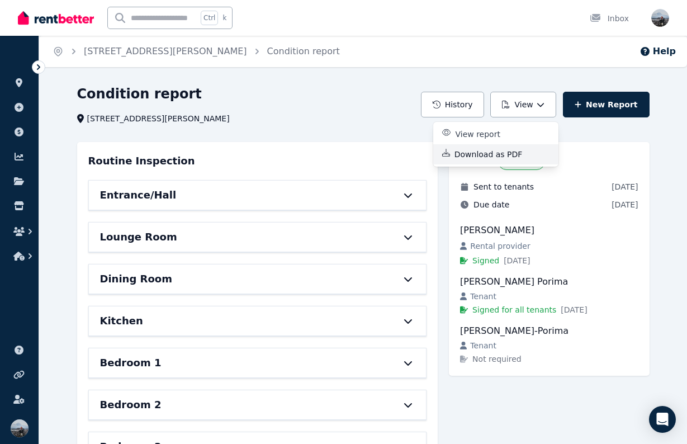
click at [507, 152] on p "Download as PDF" at bounding box center [492, 154] width 77 height 11
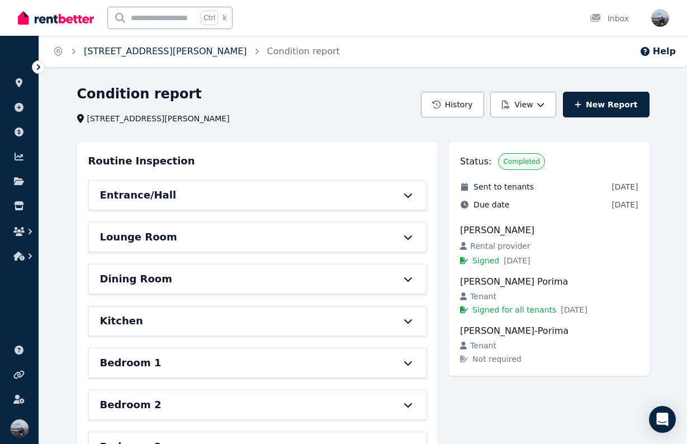
click at [164, 54] on link "[STREET_ADDRESS][PERSON_NAME]" at bounding box center [165, 51] width 163 height 11
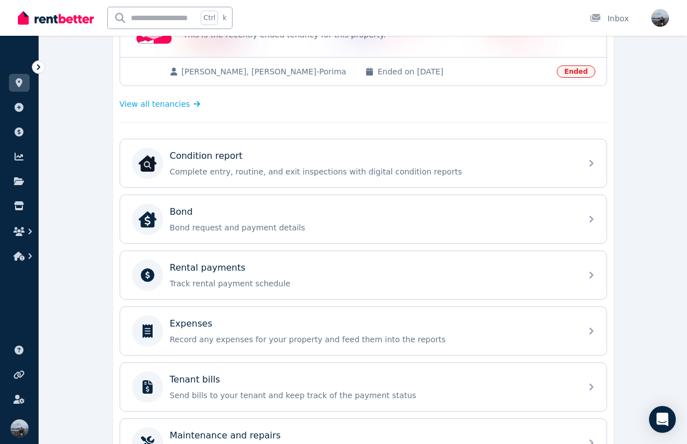
scroll to position [328, 0]
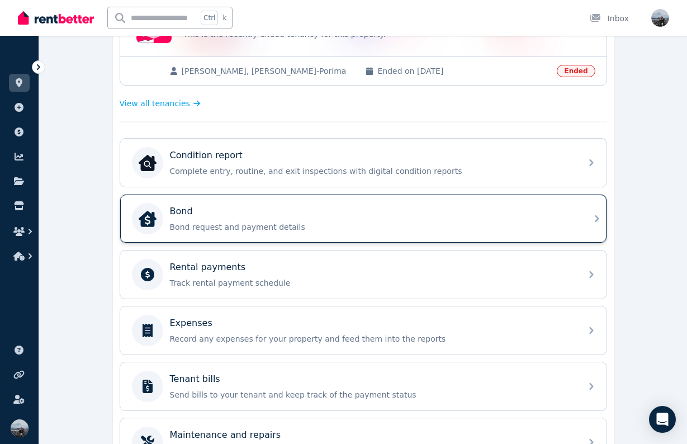
click at [245, 221] on p "Bond request and payment details" at bounding box center [372, 226] width 405 height 11
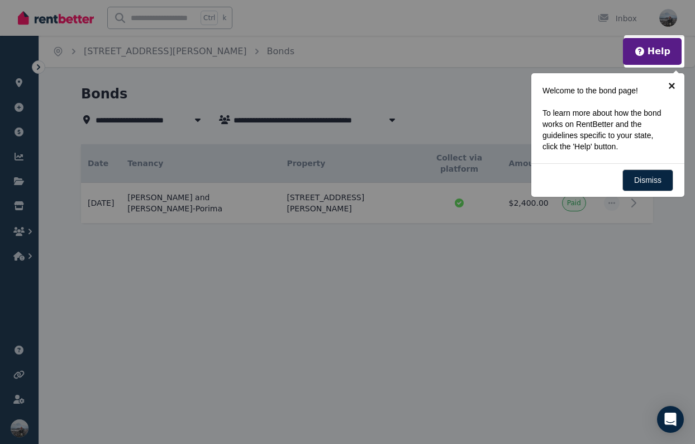
click at [671, 82] on link "×" at bounding box center [671, 85] width 25 height 25
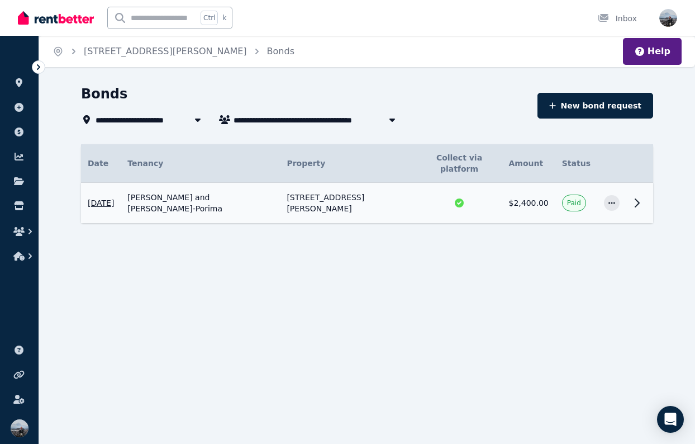
click at [639, 196] on icon at bounding box center [636, 202] width 13 height 13
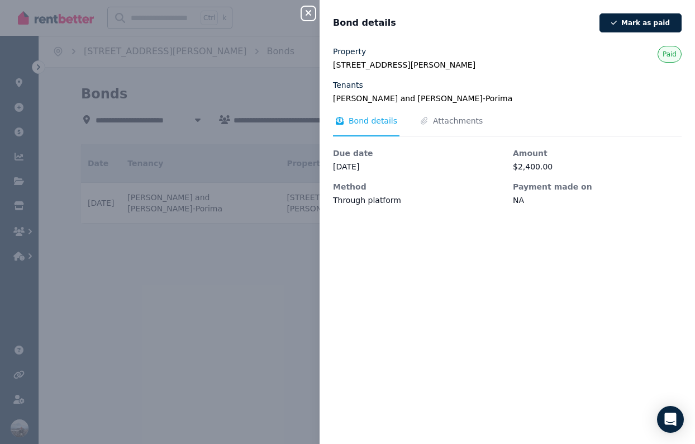
click at [308, 12] on icon "button" at bounding box center [308, 12] width 13 height 9
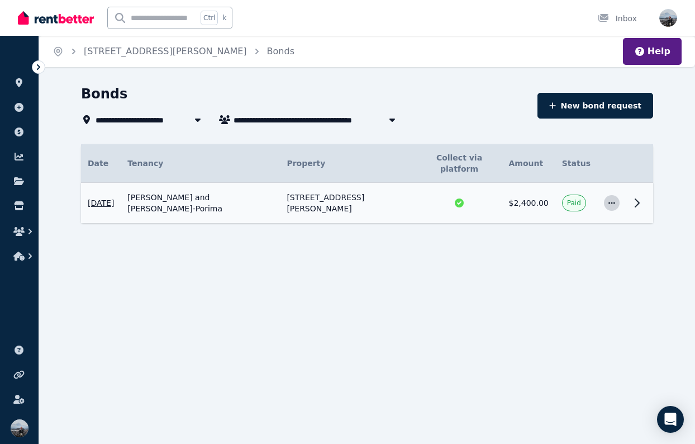
click at [613, 199] on icon "button" at bounding box center [611, 203] width 9 height 8
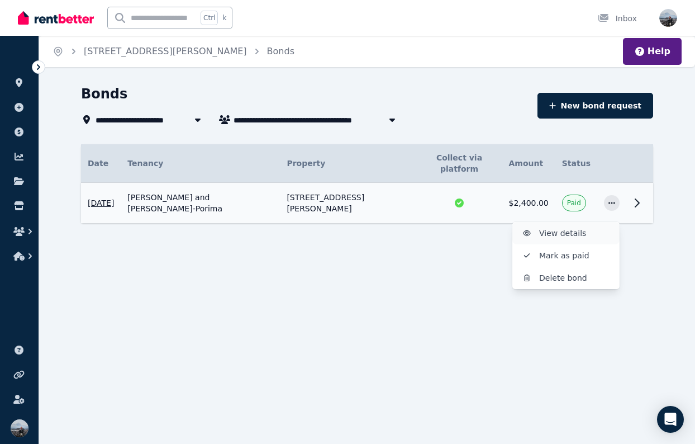
click at [578, 226] on span "View details" at bounding box center [575, 232] width 72 height 13
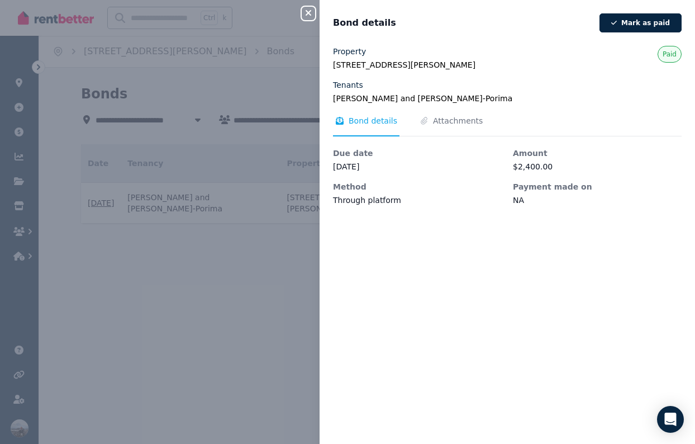
click at [311, 12] on icon "button" at bounding box center [308, 12] width 13 height 9
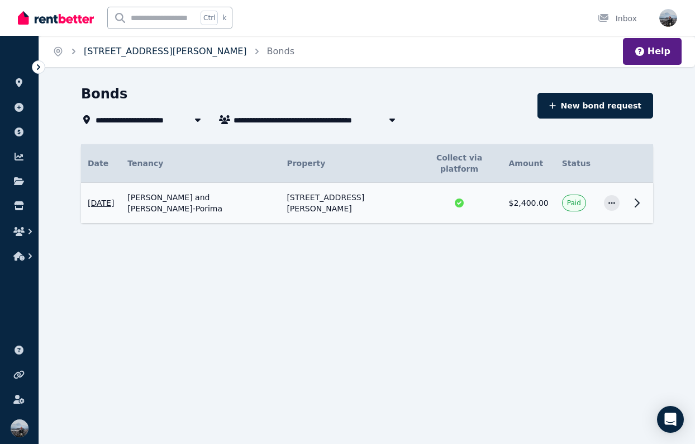
click at [152, 54] on link "[STREET_ADDRESS][PERSON_NAME]" at bounding box center [165, 51] width 163 height 11
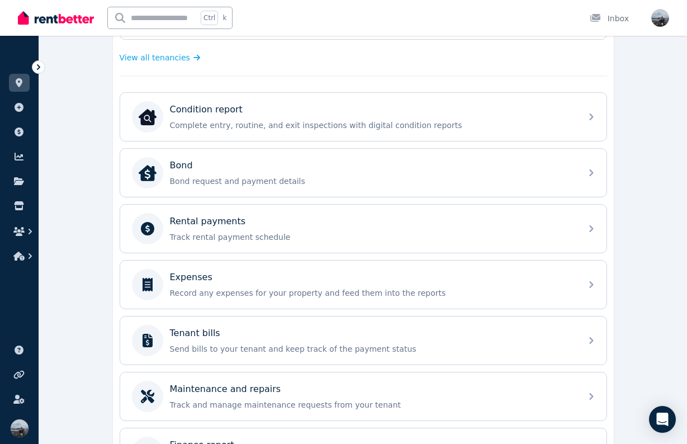
scroll to position [374, 0]
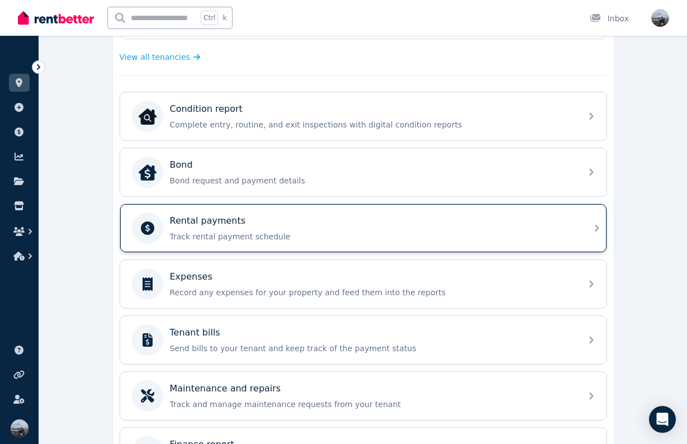
click at [322, 240] on p "Track rental payment schedule" at bounding box center [372, 236] width 405 height 11
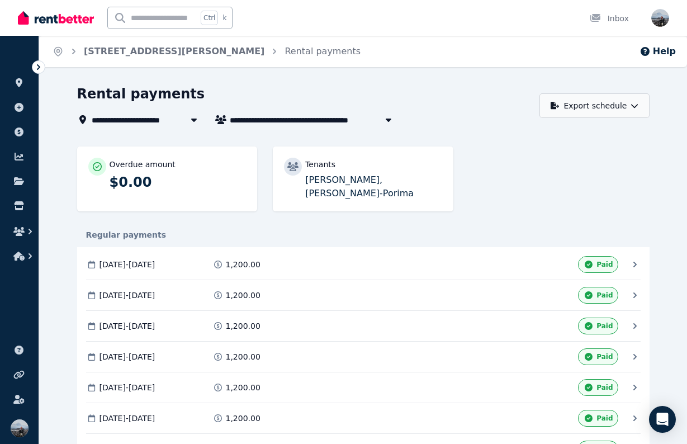
click at [588, 107] on button "Export schedule" at bounding box center [594, 105] width 110 height 25
click at [558, 134] on p "PDF" at bounding box center [560, 134] width 24 height 11
click at [112, 56] on link "[STREET_ADDRESS][PERSON_NAME]" at bounding box center [174, 51] width 180 height 11
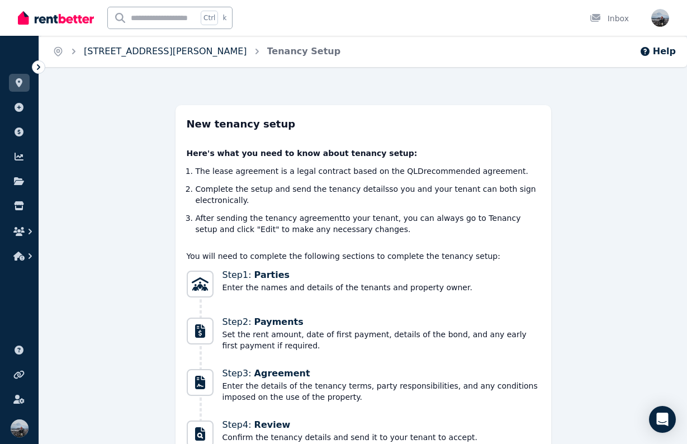
click at [158, 46] on link "[STREET_ADDRESS][PERSON_NAME]" at bounding box center [165, 51] width 163 height 11
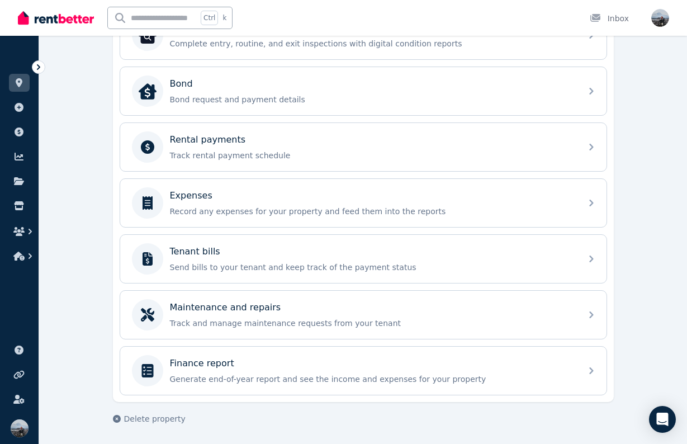
scroll to position [456, 0]
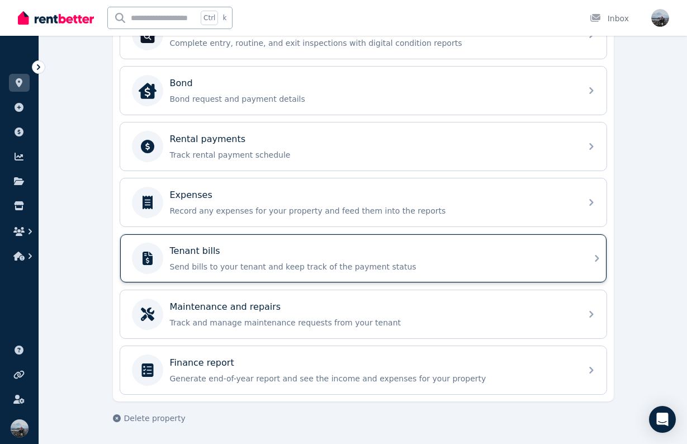
click at [210, 262] on p "Send bills to your tenant and keep track of the payment status" at bounding box center [372, 266] width 405 height 11
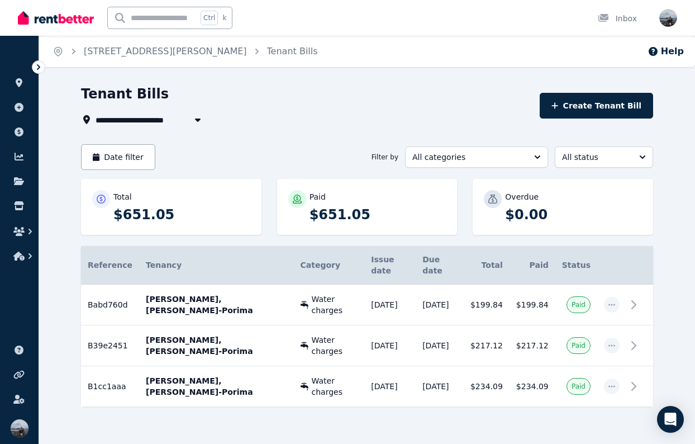
click at [145, 56] on link "[STREET_ADDRESS][PERSON_NAME]" at bounding box center [165, 51] width 163 height 11
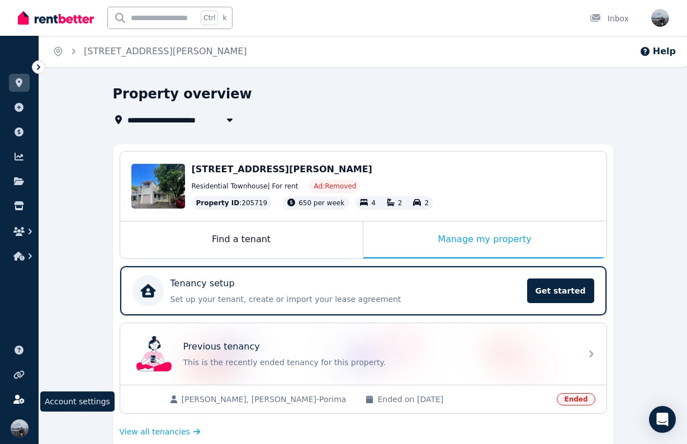
click at [20, 404] on link at bounding box center [19, 399] width 21 height 18
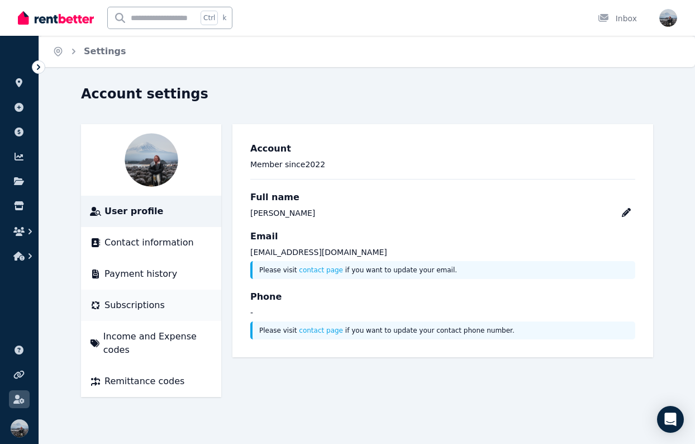
click at [154, 299] on span "Subscriptions" at bounding box center [134, 304] width 60 height 13
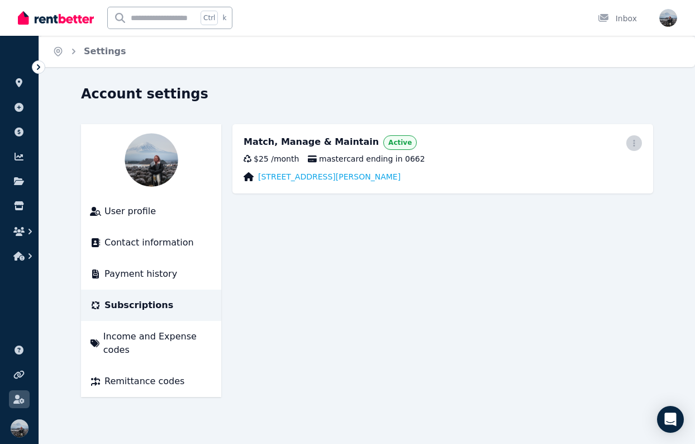
click at [633, 140] on icon "button" at bounding box center [634, 143] width 9 height 8
click at [555, 202] on span "Cancel plan" at bounding box center [584, 208] width 98 height 13
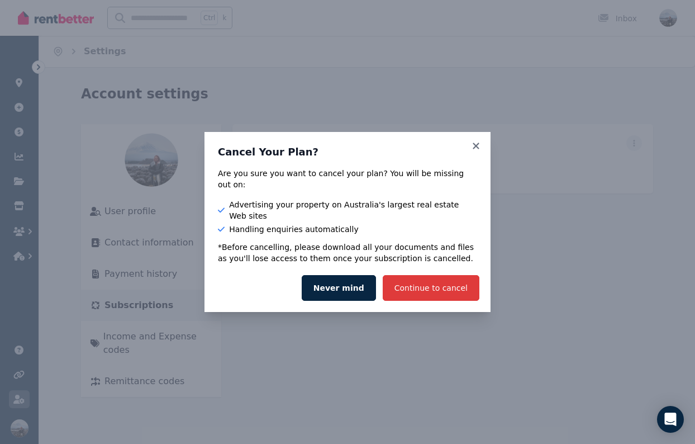
click at [415, 278] on button "Continue to cancel" at bounding box center [431, 288] width 97 height 26
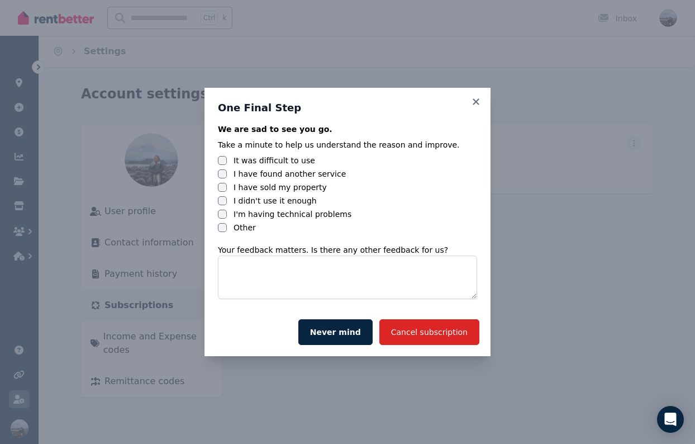
click at [278, 187] on label "I have sold my property" at bounding box center [280, 187] width 93 height 11
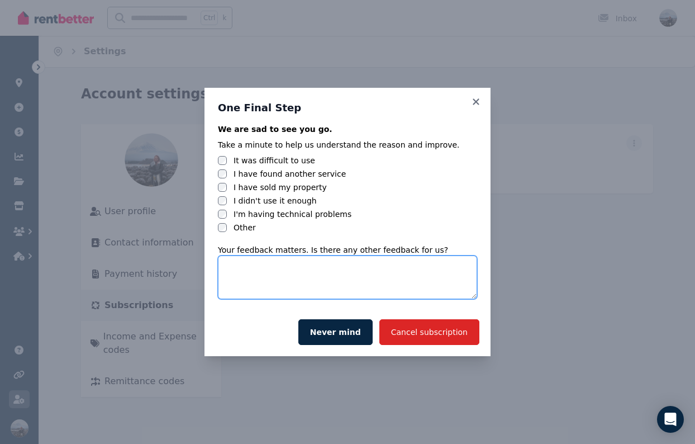
click at [259, 277] on textarea at bounding box center [347, 277] width 259 height 44
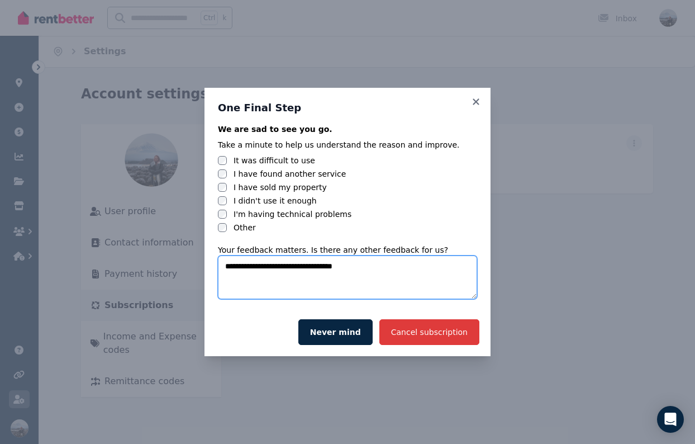
type textarea "**********"
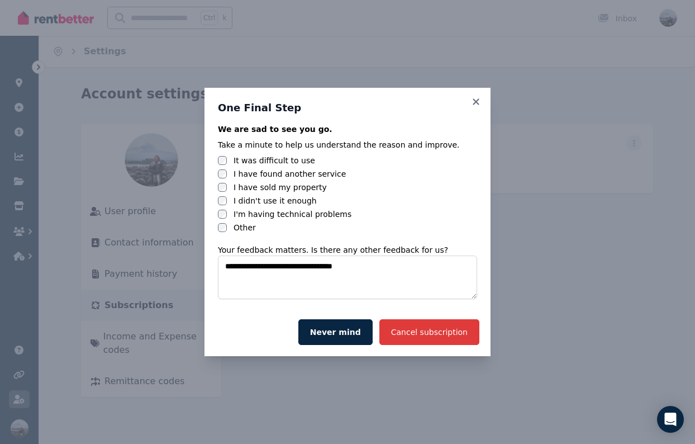
click at [415, 335] on button "Cancel subscription" at bounding box center [429, 332] width 100 height 26
